Goal: Find specific page/section: Find specific page/section

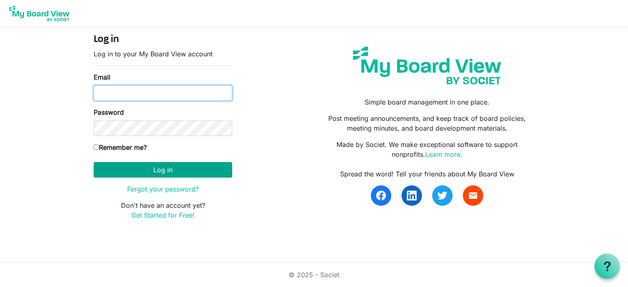
type input "darla.hunzelman@scouting.org"
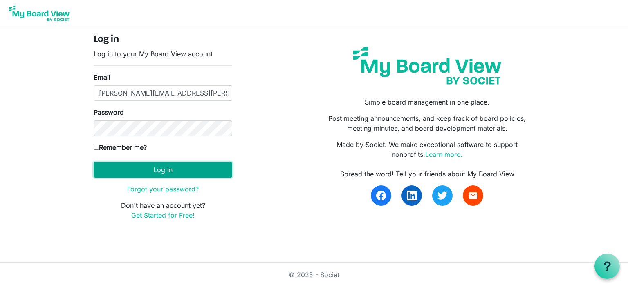
click at [167, 172] on button "Log in" at bounding box center [163, 170] width 139 height 16
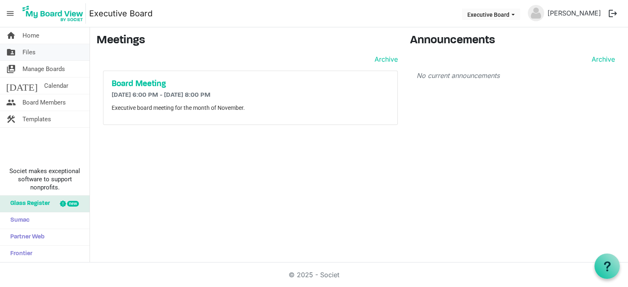
click at [26, 50] on span "Files" at bounding box center [28, 52] width 13 height 16
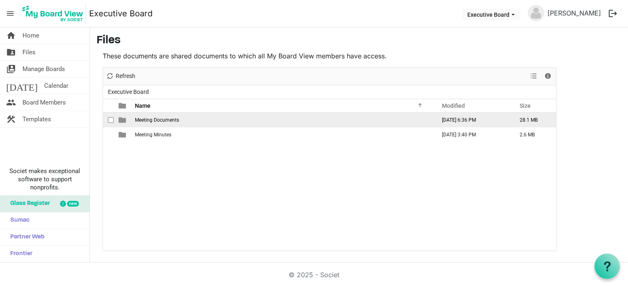
click at [149, 121] on span "Meeting Documents" at bounding box center [157, 120] width 44 height 6
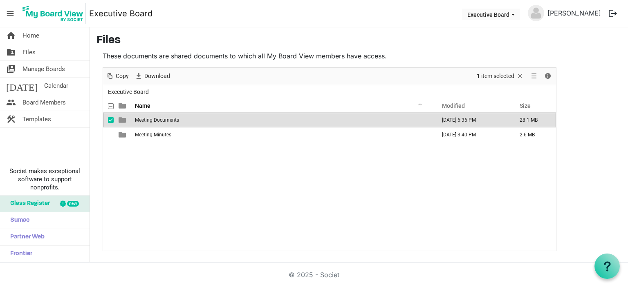
click at [153, 118] on span "Meeting Documents" at bounding box center [157, 120] width 44 height 6
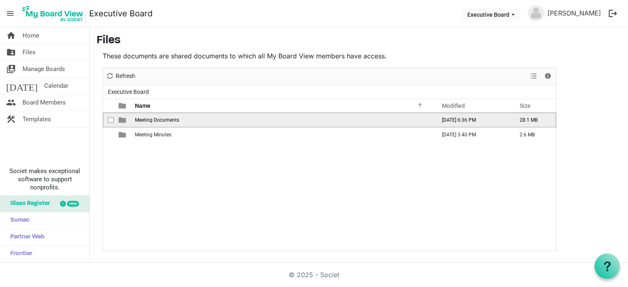
click at [153, 118] on span "Meeting Documents" at bounding box center [157, 120] width 44 height 6
click at [136, 120] on span "2025" at bounding box center [140, 120] width 11 height 6
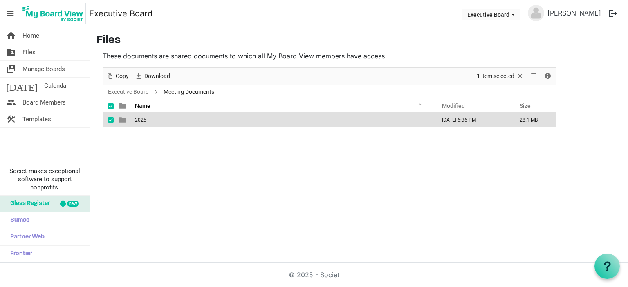
click at [136, 120] on span "2025" at bounding box center [140, 120] width 11 height 6
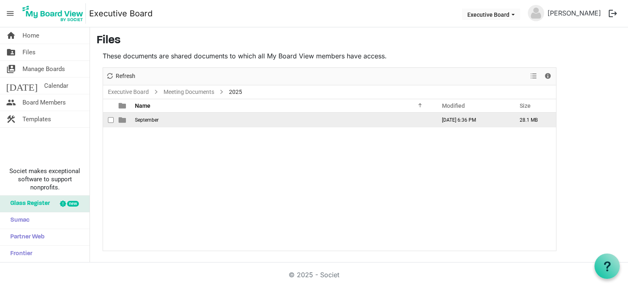
click at [149, 120] on span "September" at bounding box center [147, 120] width 24 height 6
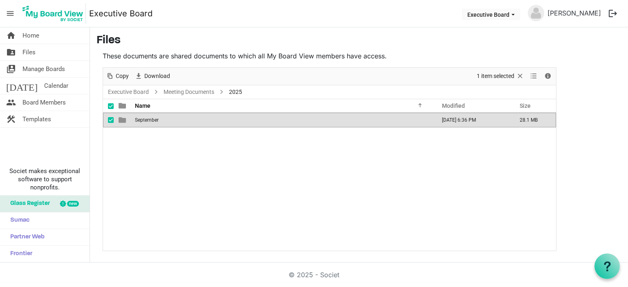
click at [149, 120] on span "September" at bounding box center [147, 120] width 24 height 6
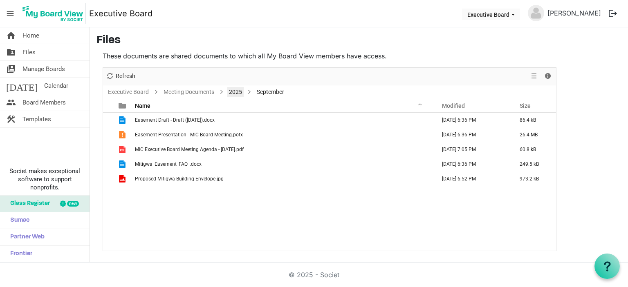
click at [235, 91] on link "2025" at bounding box center [235, 92] width 16 height 10
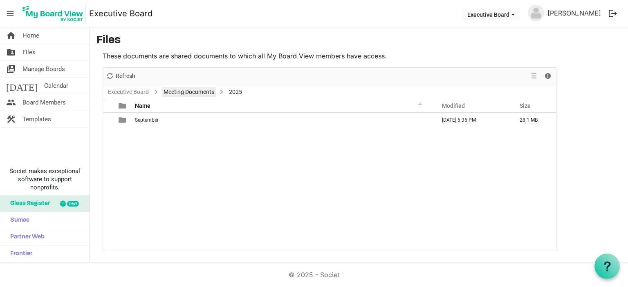
click at [190, 92] on link "Meeting Documents" at bounding box center [189, 92] width 54 height 10
click at [134, 93] on link "Executive Board" at bounding box center [128, 92] width 44 height 10
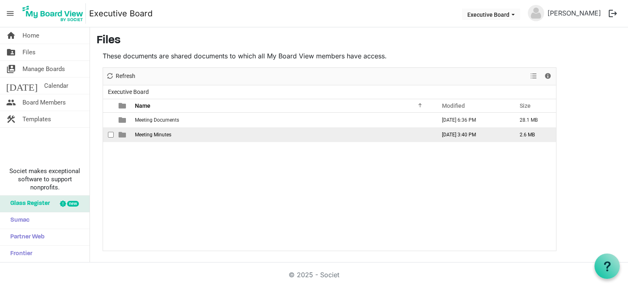
click at [159, 133] on span "Meeting Minutes" at bounding box center [153, 135] width 36 height 6
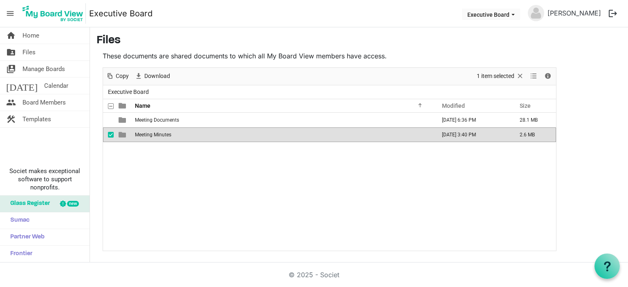
click at [159, 133] on span "Meeting Minutes" at bounding box center [153, 135] width 36 height 6
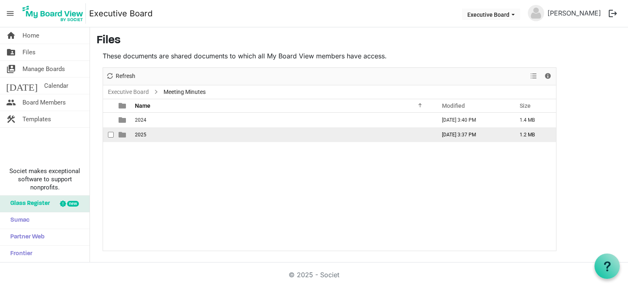
click at [136, 134] on span "2025" at bounding box center [140, 135] width 11 height 6
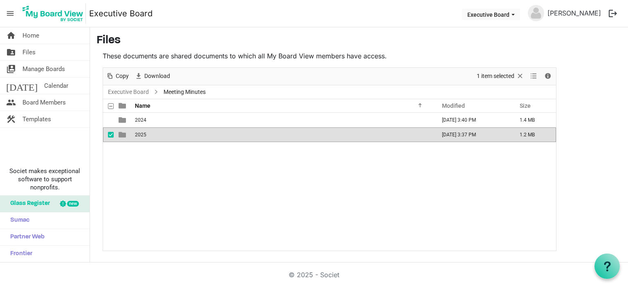
click at [136, 134] on span "2025" at bounding box center [140, 135] width 11 height 6
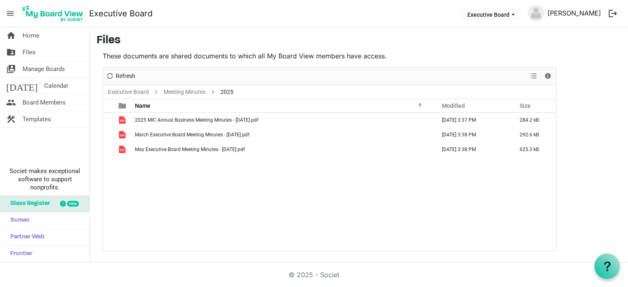
click at [593, 13] on link "[PERSON_NAME]" at bounding box center [574, 13] width 60 height 16
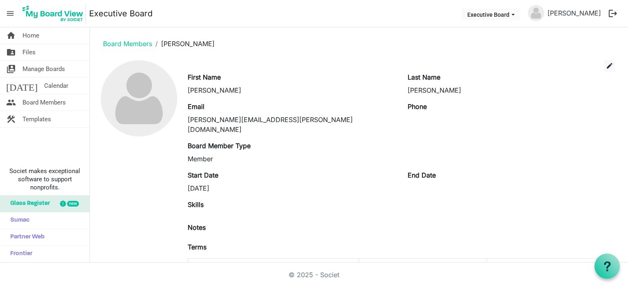
click at [536, 14] on img at bounding box center [536, 13] width 16 height 16
